Goal: Use online tool/utility: Utilize a website feature to perform a specific function

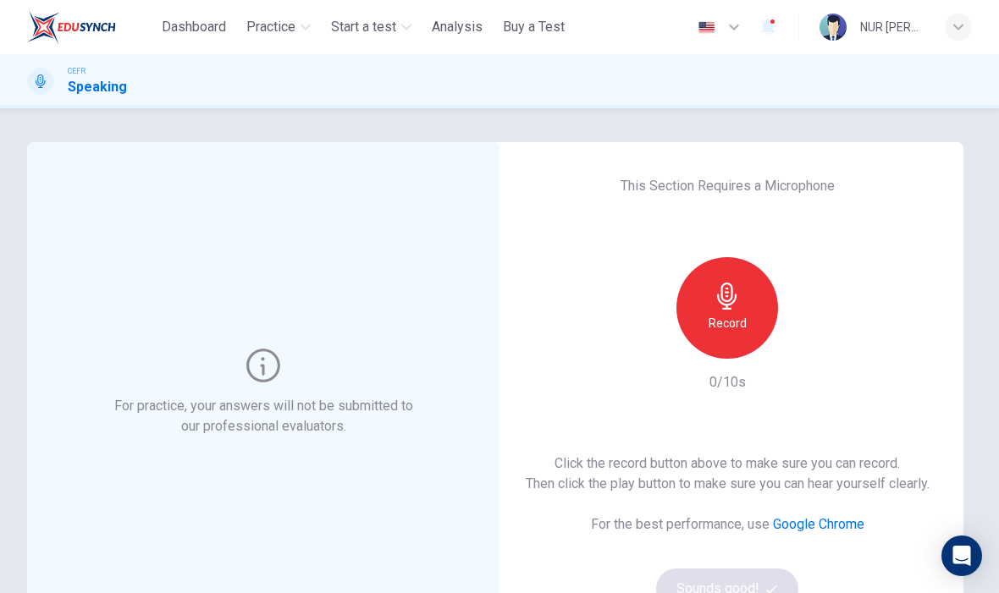
click at [727, 325] on h6 "Record" at bounding box center [727, 323] width 38 height 20
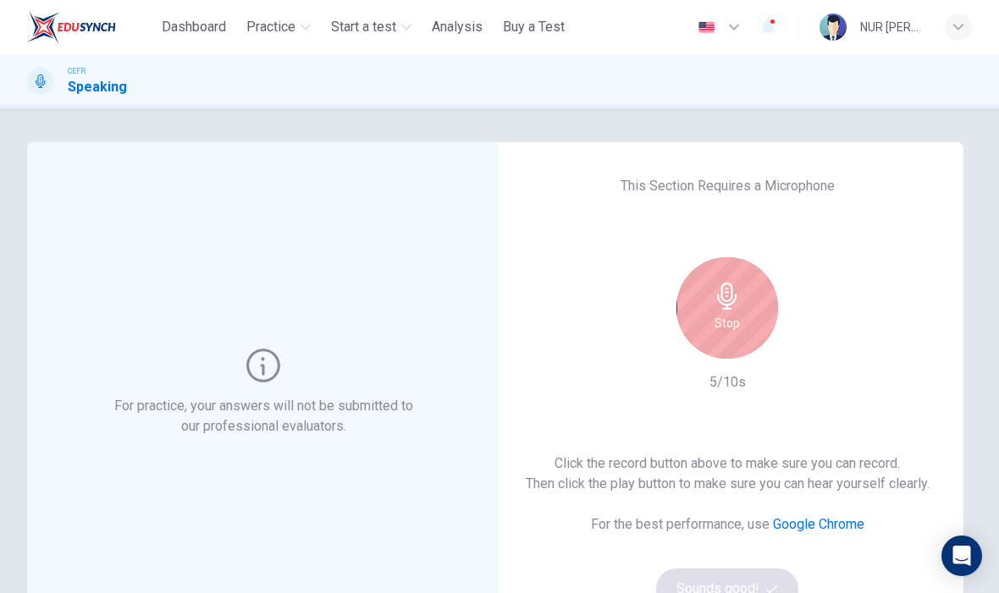
click at [728, 322] on h6 "Stop" at bounding box center [726, 323] width 25 height 20
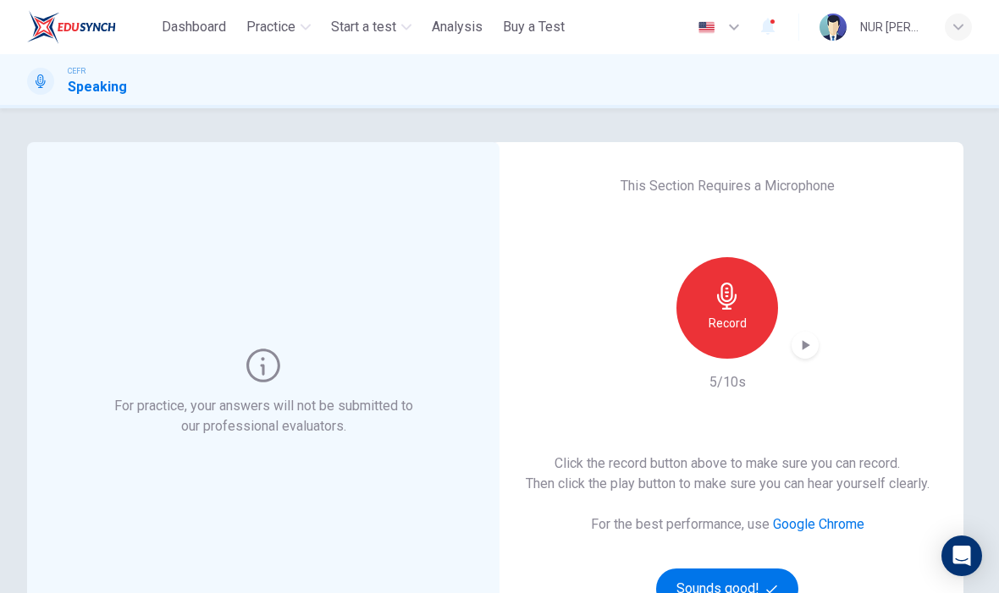
click at [796, 341] on icon "button" at bounding box center [804, 345] width 17 height 17
click at [801, 335] on div "button" at bounding box center [804, 345] width 27 height 27
click at [740, 332] on h6 "Record" at bounding box center [727, 323] width 38 height 20
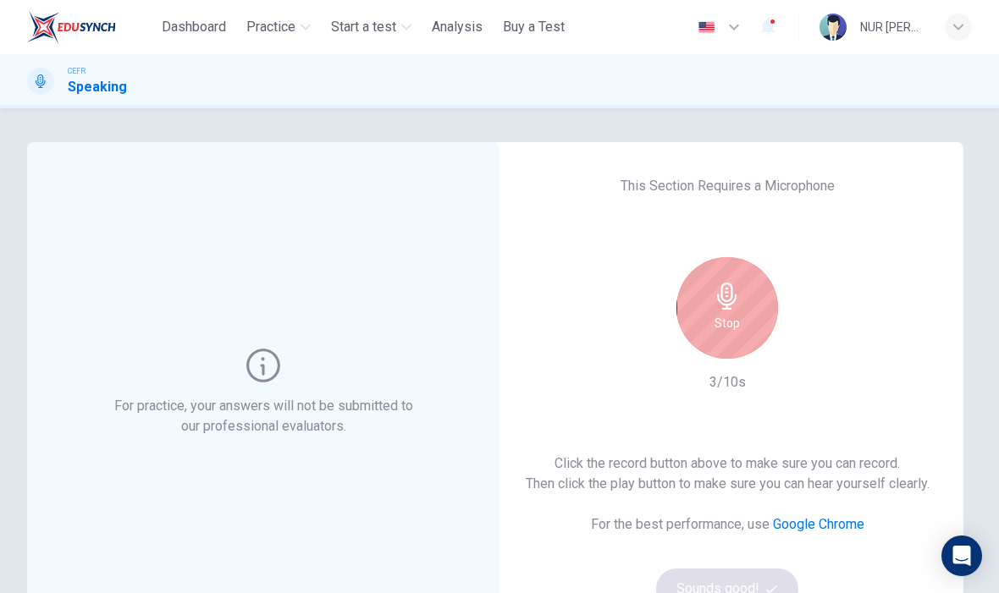
click at [752, 308] on div "Stop" at bounding box center [727, 308] width 102 height 102
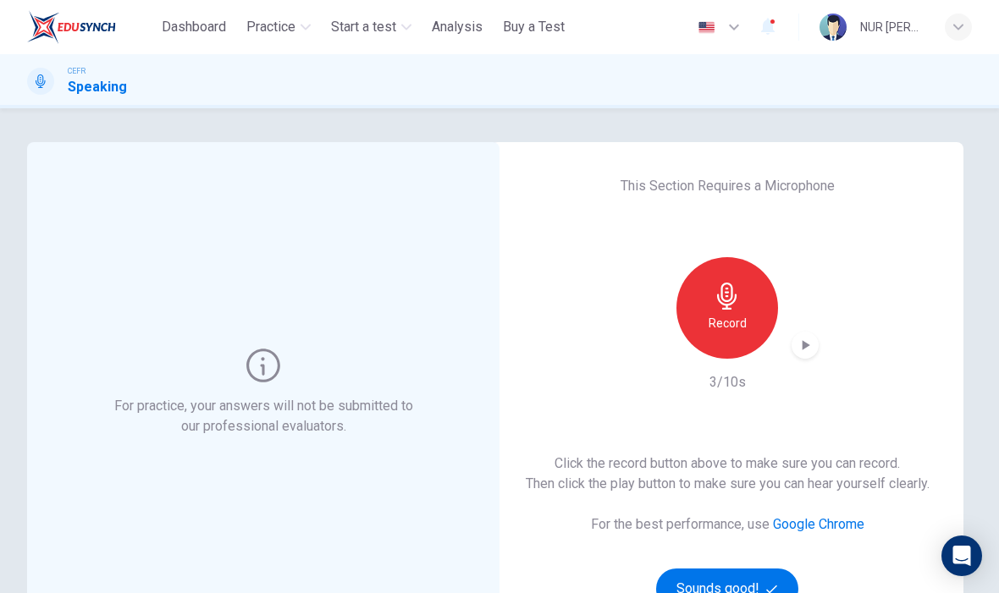
click at [802, 350] on icon "button" at bounding box center [804, 345] width 17 height 17
click at [804, 348] on icon "button" at bounding box center [806, 345] width 8 height 10
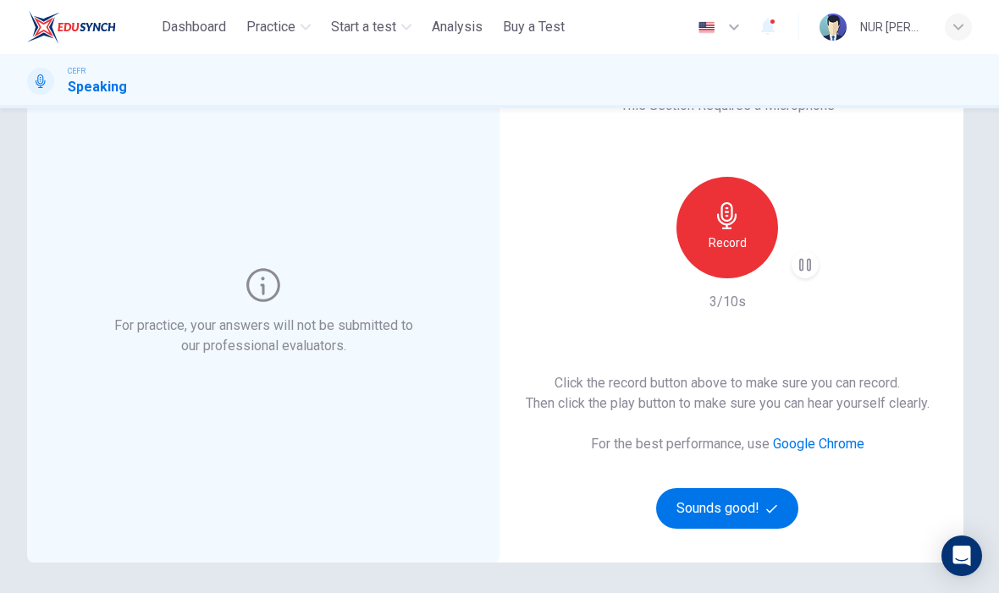
scroll to position [80, 0]
click at [747, 262] on div "Record" at bounding box center [727, 229] width 102 height 102
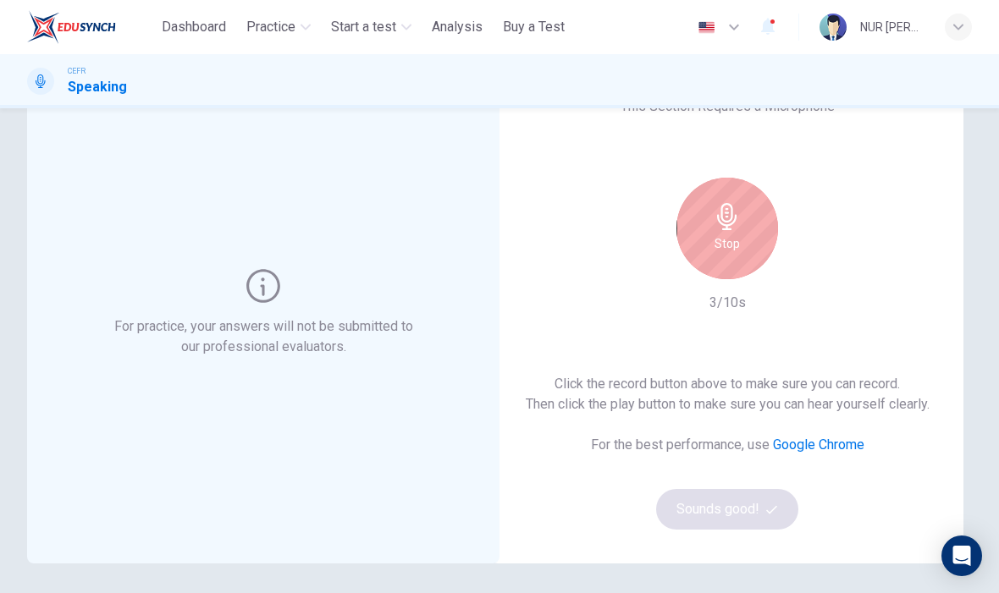
click at [756, 232] on div "Stop" at bounding box center [727, 229] width 102 height 102
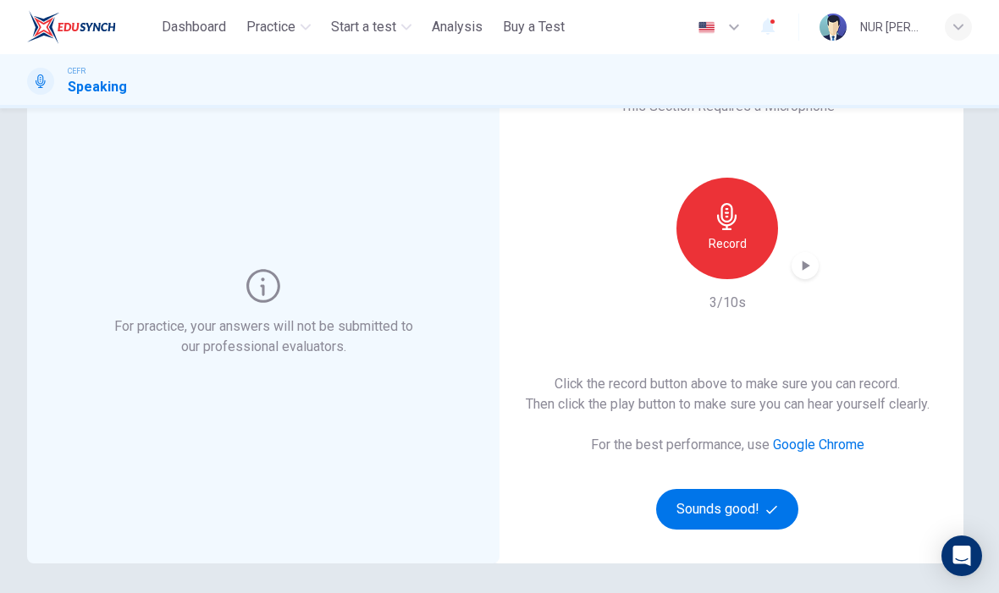
click at [807, 273] on icon "button" at bounding box center [804, 265] width 17 height 17
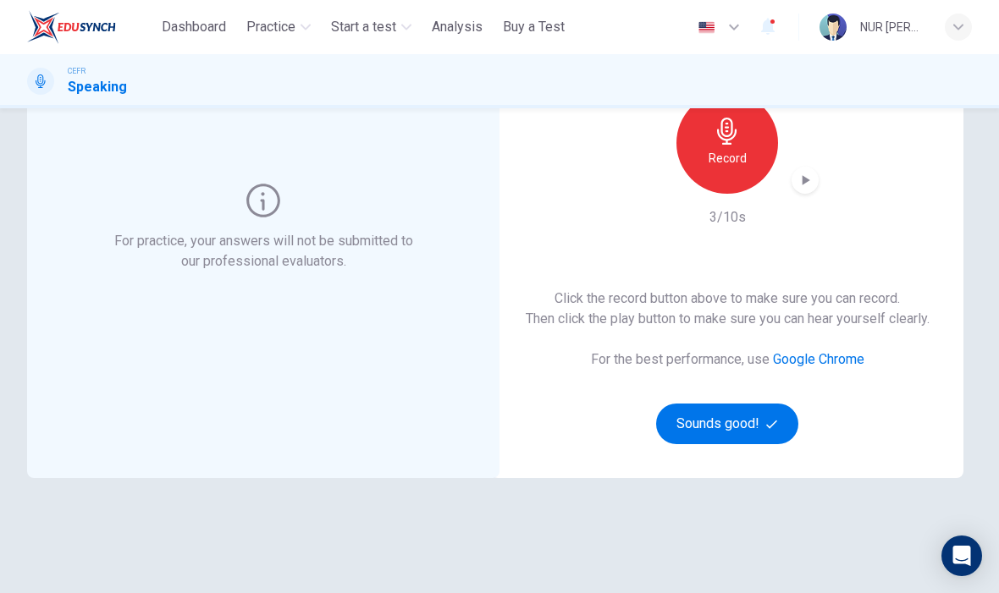
scroll to position [135, 0]
